Goal: Check status: Check status

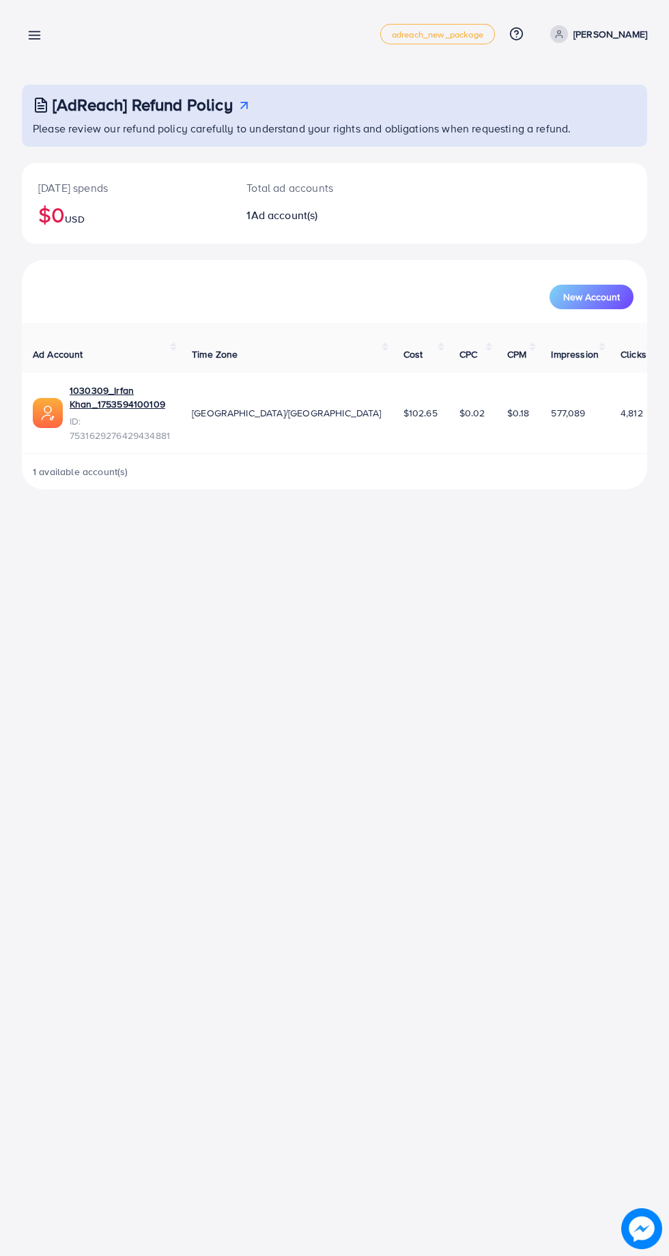
click at [181, 357] on th "Ad Account" at bounding box center [101, 348] width 159 height 50
click at [170, 383] on link "1030309_Irfan Khan_1753594100109" at bounding box center [120, 397] width 100 height 28
click at [98, 383] on link "1030309_Irfan Khan_1753594100109" at bounding box center [120, 397] width 100 height 28
